Goal: Navigation & Orientation: Find specific page/section

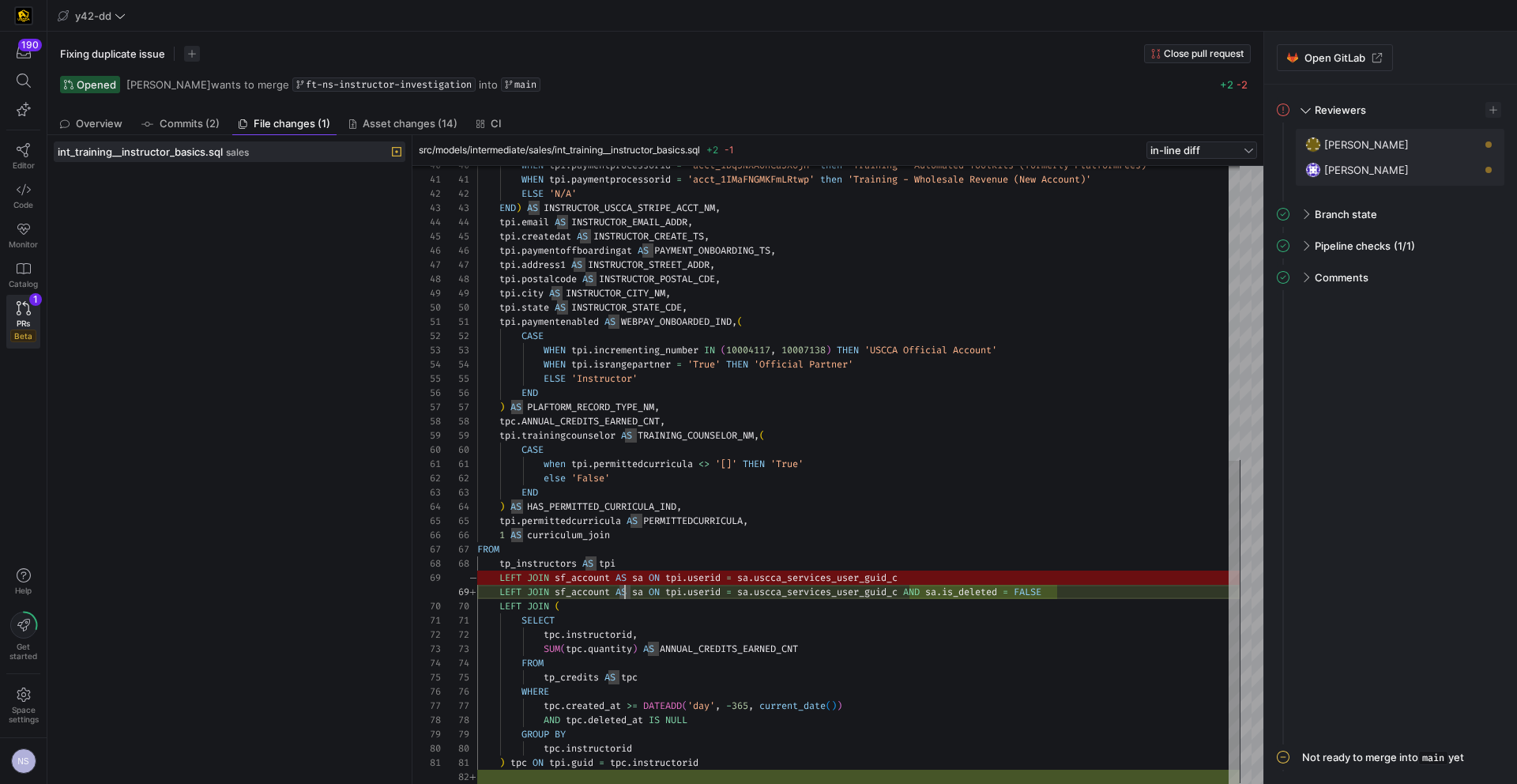
scroll to position [114, 148]
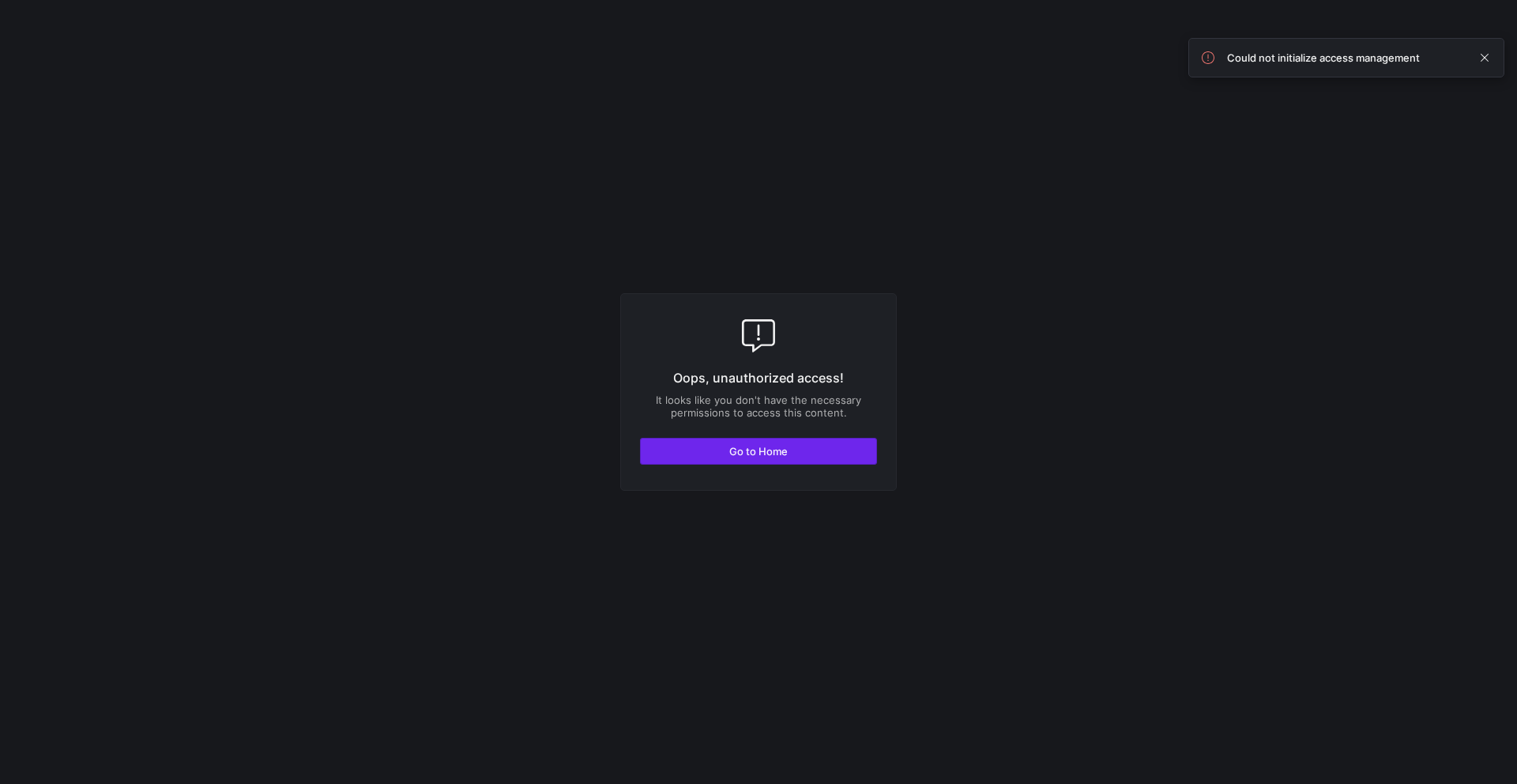
click at [803, 449] on span "button" at bounding box center [758, 451] width 235 height 26
click at [780, 444] on span "button" at bounding box center [758, 451] width 235 height 26
click at [766, 445] on span "Go to Home" at bounding box center [758, 451] width 58 height 12
